Goal: Task Accomplishment & Management: Understand process/instructions

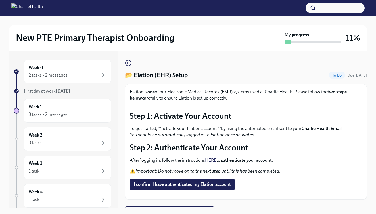
scroll to position [10, 0]
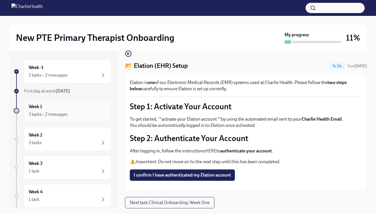
click at [102, 108] on div "Week 1 3 tasks • 2 messages" at bounding box center [68, 111] width 78 height 14
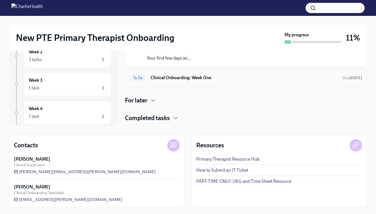
click at [163, 77] on h6 "Clinical Onboarding: Week One" at bounding box center [243, 78] width 187 height 6
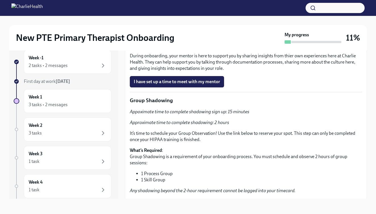
scroll to position [890, 0]
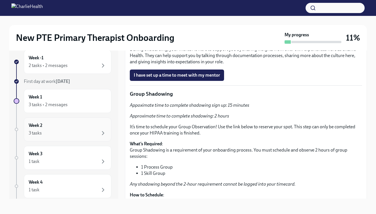
click at [65, 125] on div "Week 2 3 tasks" at bounding box center [68, 129] width 78 height 14
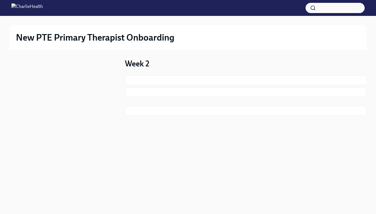
scroll to position [1, 0]
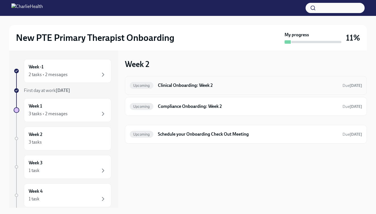
click at [175, 91] on div "Upcoming Clinical Onboarding: Week 2 Due in 10 days" at bounding box center [246, 85] width 242 height 19
click at [171, 86] on h6 "Clinical Onboarding: Week 2" at bounding box center [248, 85] width 180 height 6
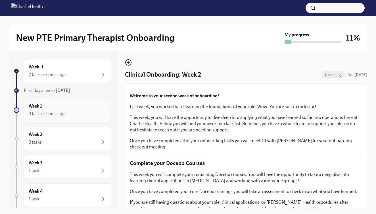
click at [83, 113] on div "3 tasks • 2 messages" at bounding box center [68, 113] width 78 height 7
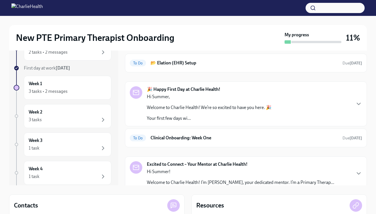
scroll to position [20, 0]
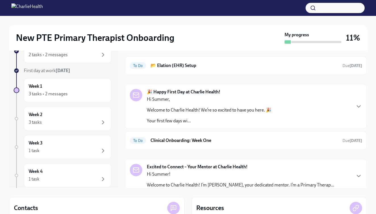
click at [270, 108] on p "Welcome to Charlie Health! We’re so excited to have you here. 🎉" at bounding box center [209, 110] width 125 height 6
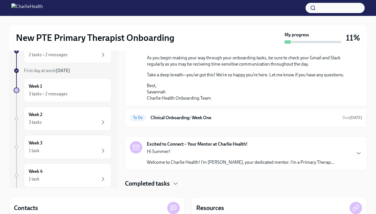
scroll to position [413, 0]
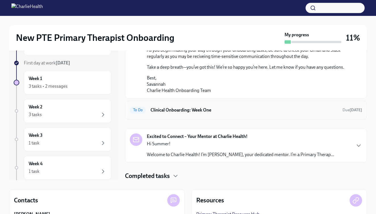
click at [270, 109] on h6 "Clinical Onboarding: Week One" at bounding box center [243, 110] width 187 height 6
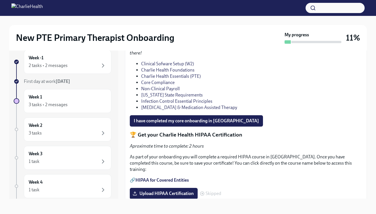
scroll to position [380, 0]
